Goal: Task Accomplishment & Management: Manage account settings

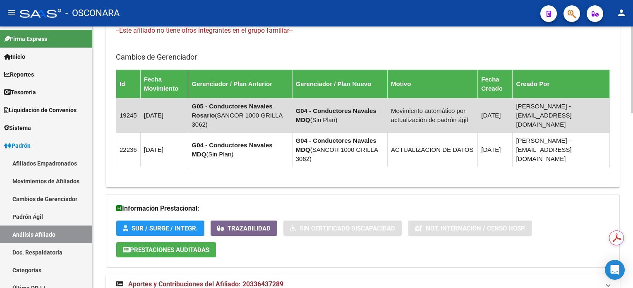
scroll to position [527, 0]
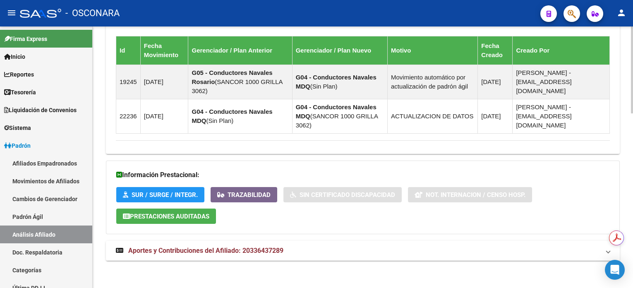
click at [253, 252] on span "Aportes y Contribuciones del Afiliado: 20336437289" at bounding box center [205, 251] width 155 height 8
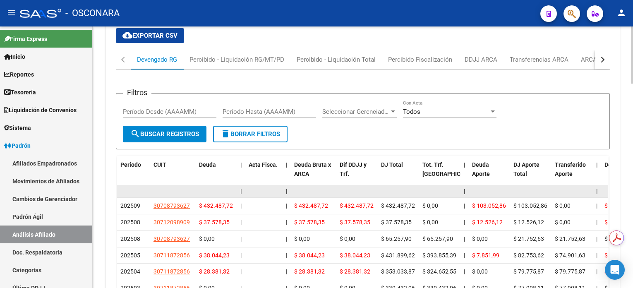
scroll to position [851, 0]
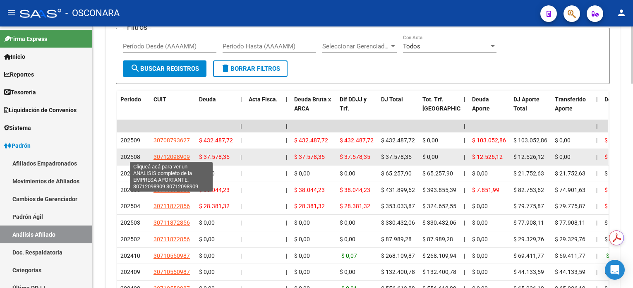
click at [174, 154] on span "30712098909" at bounding box center [171, 156] width 36 height 7
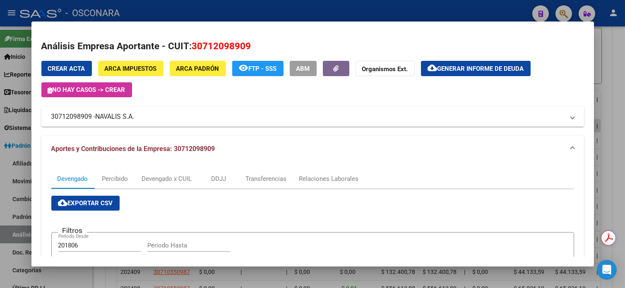
click at [623, 47] on div at bounding box center [312, 144] width 625 height 288
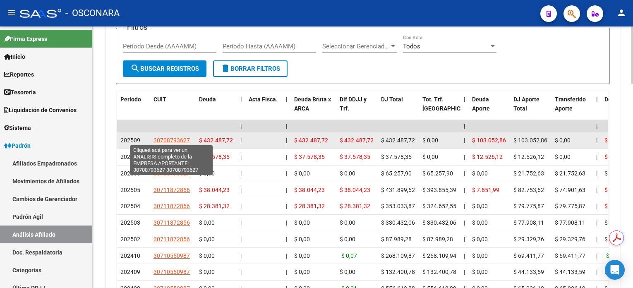
click at [174, 139] on span "30708793627" at bounding box center [171, 140] width 36 height 7
type textarea "30708793627"
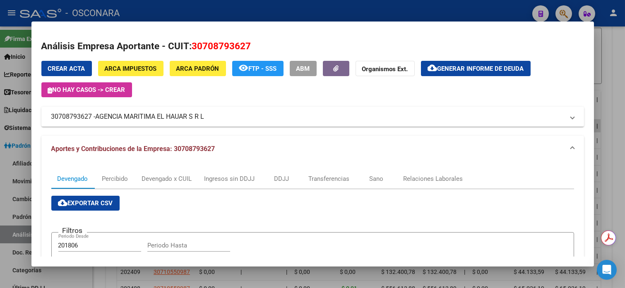
click at [621, 46] on div at bounding box center [312, 144] width 625 height 288
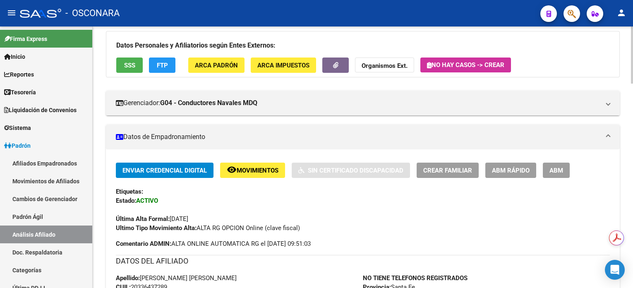
scroll to position [0, 0]
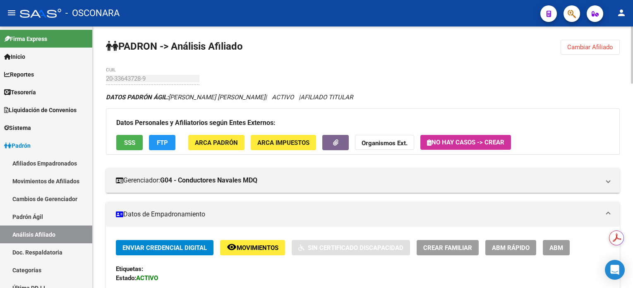
click at [602, 48] on span "Cambiar Afiliado" at bounding box center [590, 46] width 46 height 7
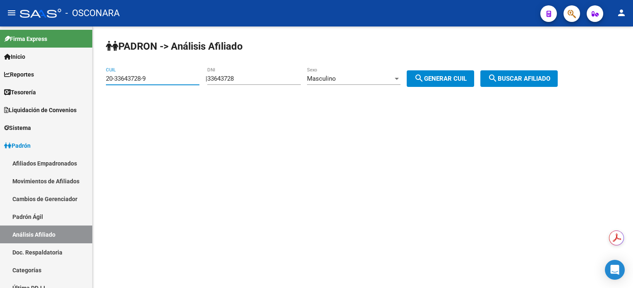
drag, startPoint x: 167, startPoint y: 80, endPoint x: 97, endPoint y: 80, distance: 69.9
click at [97, 80] on div "[PERSON_NAME] -> Análisis Afiliado 20-33643728-9 CUIL | 33643728 DNI Masculino …" at bounding box center [363, 69] width 540 height 87
paste input "7-59272993-3"
type input "27-59272993-3"
click at [525, 76] on span "search Buscar afiliado" at bounding box center [519, 78] width 62 height 7
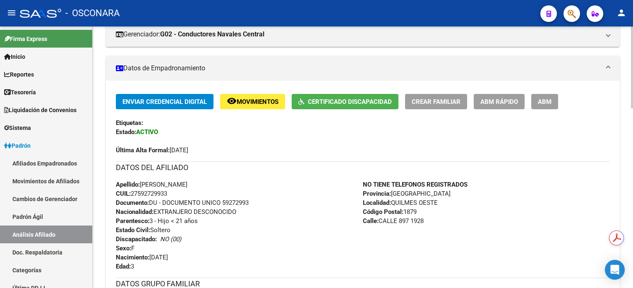
scroll to position [110, 0]
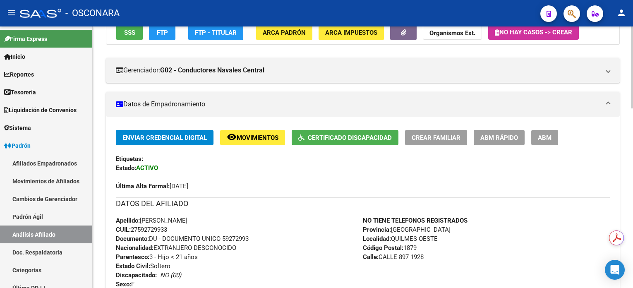
click at [557, 136] on button "ABM" at bounding box center [544, 137] width 27 height 15
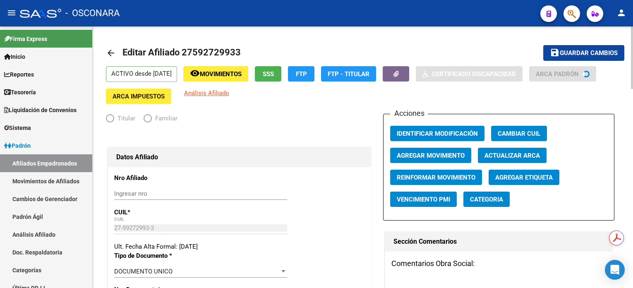
radio input "true"
type input "30-71494619-2"
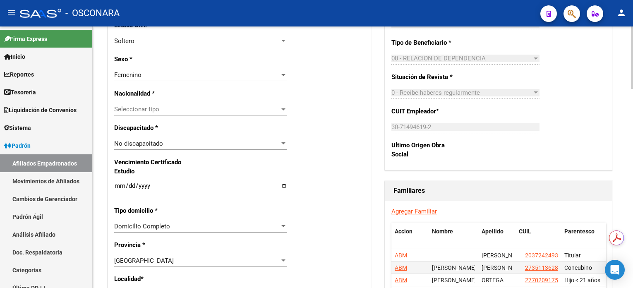
scroll to position [496, 0]
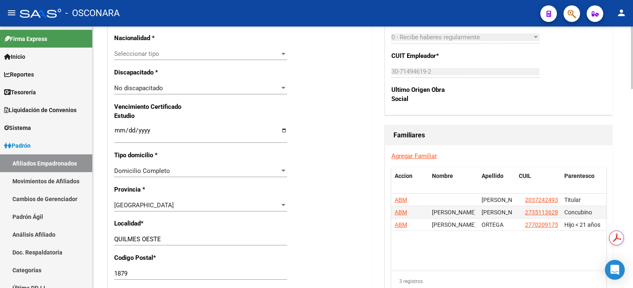
click at [284, 88] on div at bounding box center [283, 88] width 4 height 2
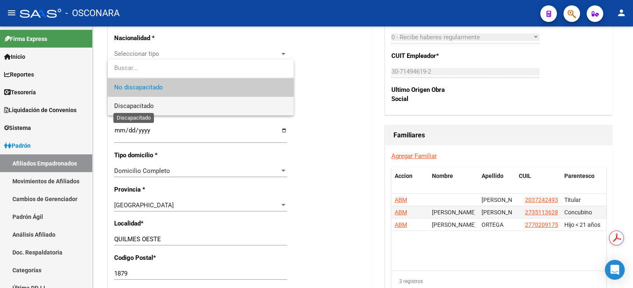
click at [152, 108] on span "Discapacitado" at bounding box center [134, 105] width 40 height 7
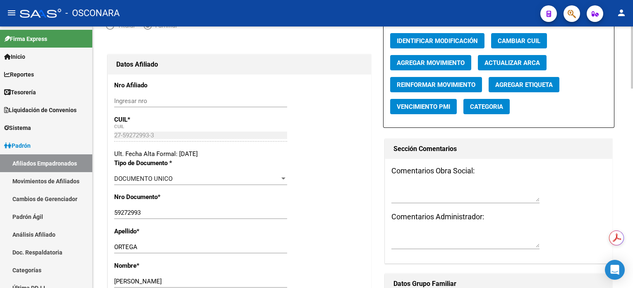
scroll to position [0, 0]
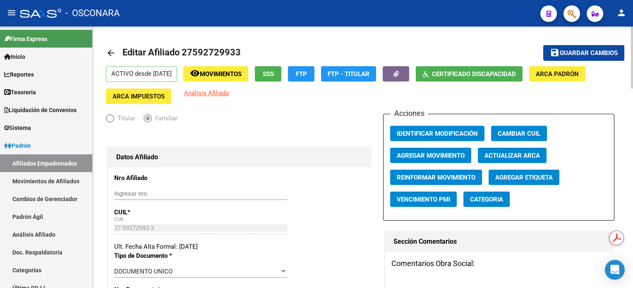
click at [567, 52] on span "Guardar cambios" at bounding box center [589, 53] width 58 height 7
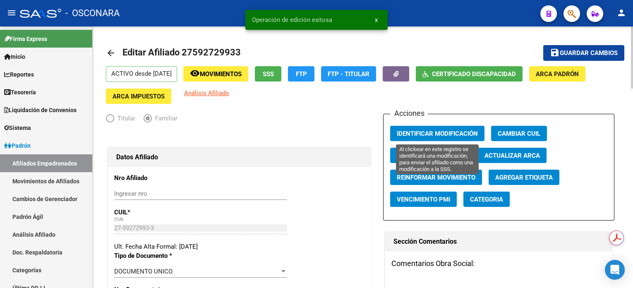
click at [460, 131] on span "Identificar Modificación" at bounding box center [437, 133] width 81 height 7
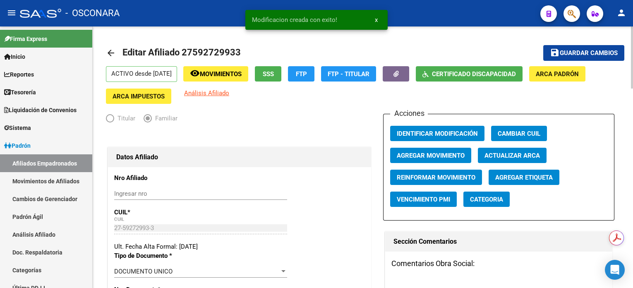
click at [591, 50] on span "Guardar cambios" at bounding box center [589, 53] width 58 height 7
click at [242, 71] on span "Movimientos" at bounding box center [221, 73] width 42 height 7
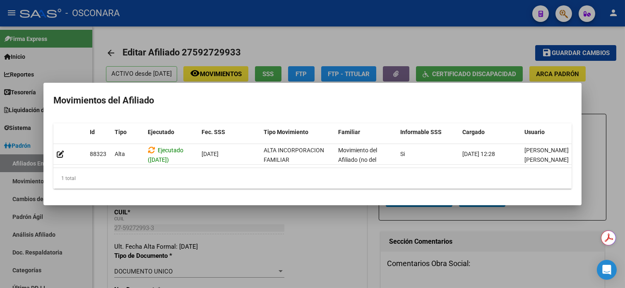
click at [218, 46] on div at bounding box center [312, 144] width 625 height 288
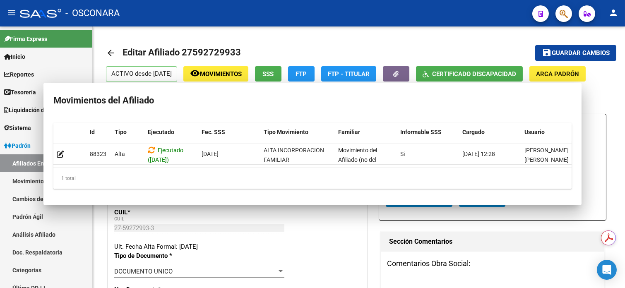
click at [218, 46] on h1 "Editar Afiliado 27592729933" at bounding box center [182, 53] width 120 height 17
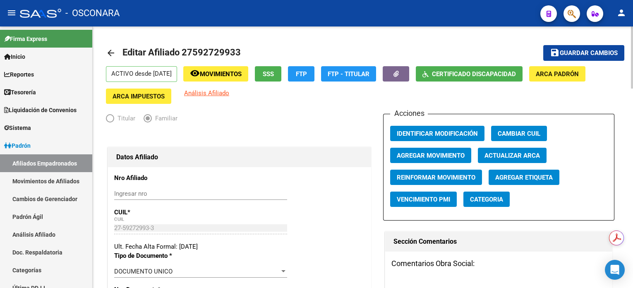
copy h1 "27592729933"
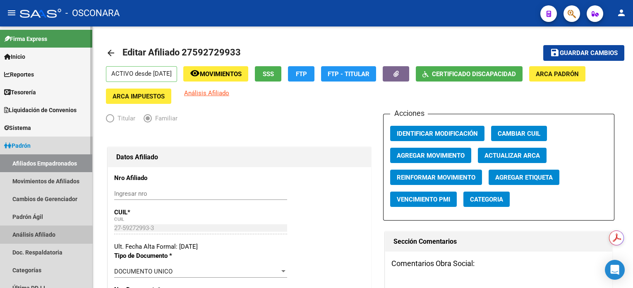
click at [35, 237] on link "Análisis Afiliado" at bounding box center [46, 234] width 92 height 18
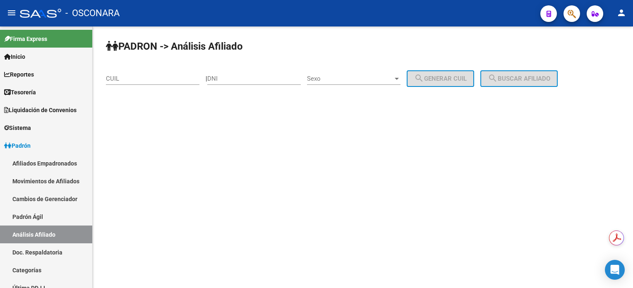
click at [178, 72] on div "CUIL" at bounding box center [152, 76] width 93 height 18
paste input "27-59272993-3"
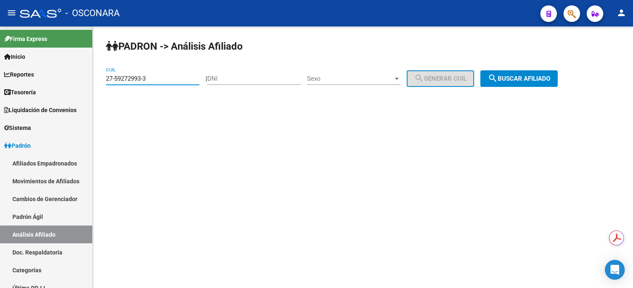
click at [522, 81] on span "search Buscar afiliado" at bounding box center [519, 78] width 62 height 7
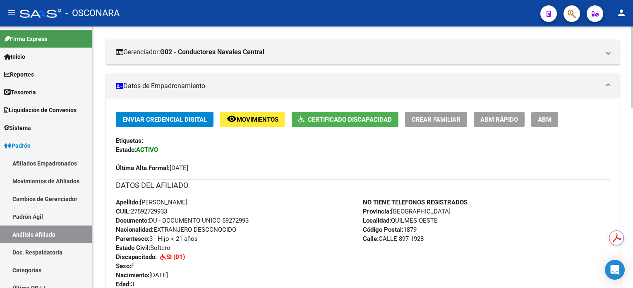
scroll to position [55, 0]
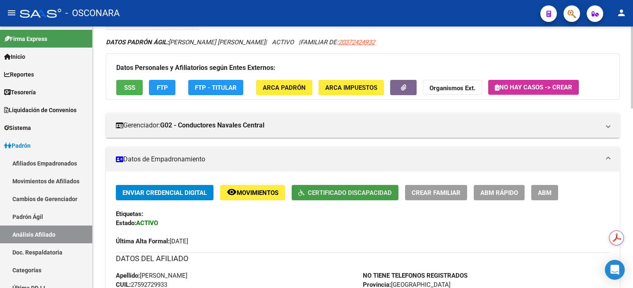
click at [346, 189] on span "Certificado Discapacidad" at bounding box center [350, 192] width 84 height 7
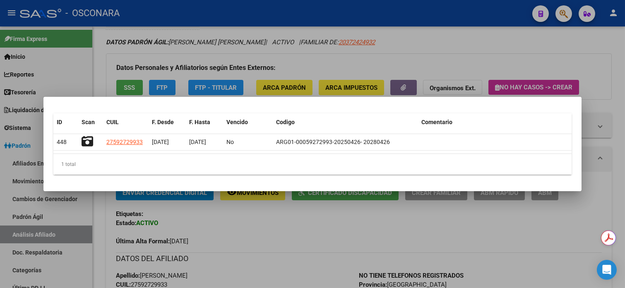
drag, startPoint x: 613, startPoint y: 42, endPoint x: 578, endPoint y: 37, distance: 35.9
click at [613, 42] on div at bounding box center [312, 144] width 625 height 288
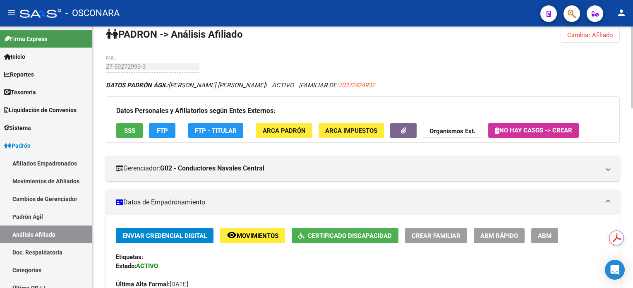
scroll to position [0, 0]
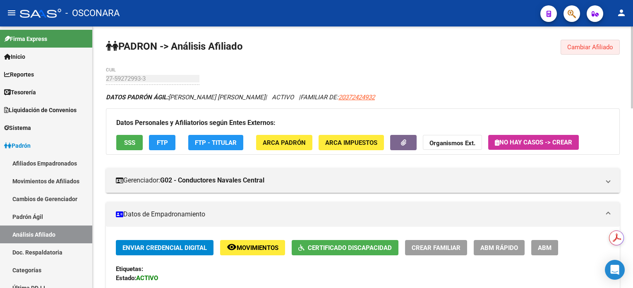
click at [582, 47] on span "Cambiar Afiliado" at bounding box center [590, 46] width 46 height 7
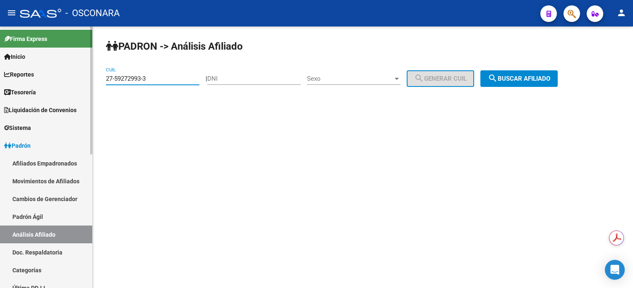
drag, startPoint x: 183, startPoint y: 81, endPoint x: 89, endPoint y: 88, distance: 93.8
click at [89, 88] on mat-sidenav-container "Firma Express Inicio Calendario SSS Instructivos Contacto OS Reportes Tablero d…" at bounding box center [316, 156] width 633 height 261
paste input "7955305-2"
type input "27-57955305-2"
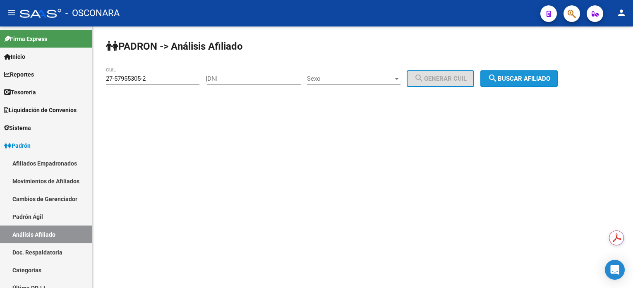
click at [526, 75] on span "search Buscar afiliado" at bounding box center [519, 78] width 62 height 7
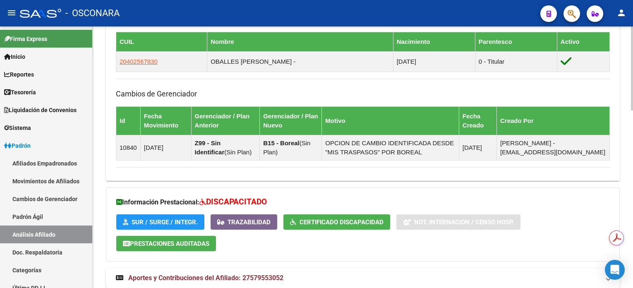
scroll to position [553, 0]
